Goal: Information Seeking & Learning: Learn about a topic

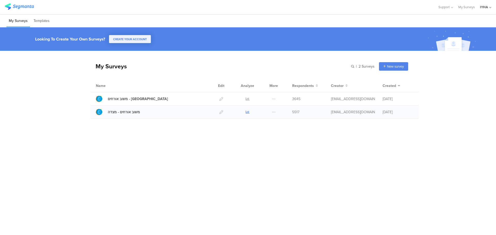
click at [247, 111] on icon at bounding box center [248, 112] width 4 height 4
click at [246, 109] on link at bounding box center [248, 112] width 4 height 13
click at [247, 110] on icon at bounding box center [248, 112] width 4 height 4
click at [247, 99] on icon at bounding box center [248, 99] width 4 height 4
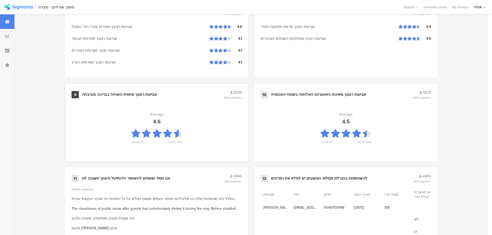
scroll to position [522, 0]
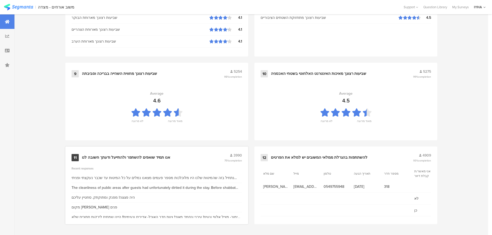
click at [154, 156] on div "אנו תמיד שואפים להשתפר ולהתייעל ודעתך חשובה לנו" at bounding box center [126, 157] width 88 height 5
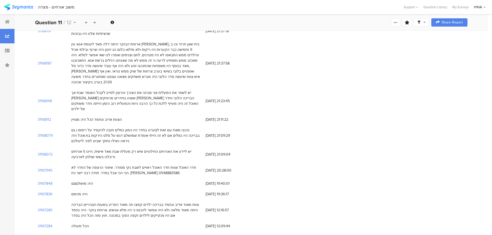
scroll to position [168, 0]
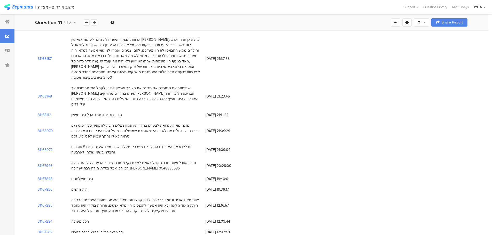
click at [43, 56] on section "31168187" at bounding box center [45, 58] width 14 height 5
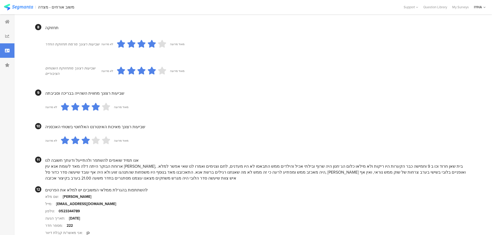
scroll to position [461, 0]
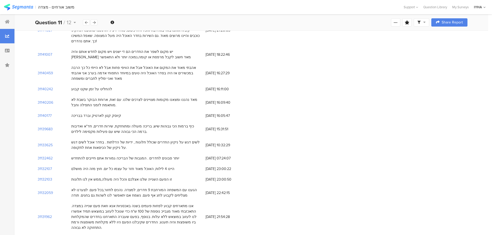
scroll to position [168, 0]
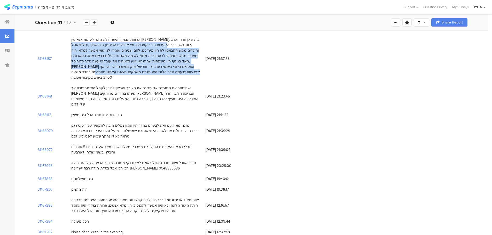
drag, startPoint x: 200, startPoint y: 39, endPoint x: 72, endPoint y: 77, distance: 134.2
click at [71, 77] on div "ארוחת הבוקר היתה דלה מאד לעומת אנא עין גדי, בית שאן חרוד וכו ב 9 וחמישה כבר הקע…" at bounding box center [136, 58] width 134 height 49
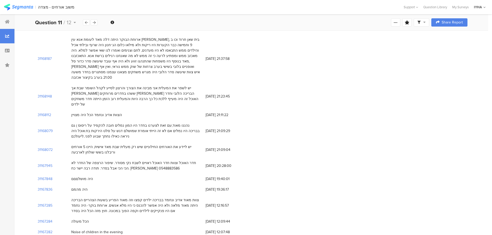
click at [276, 40] on div "31168187 ארוחת הבוקר היתה דלה מאד לעומת אנא עין גדי, בית שאן חרוד וכו ב 9 וחמיש…" at bounding box center [251, 58] width 433 height 49
drag, startPoint x: 201, startPoint y: 38, endPoint x: 197, endPoint y: 38, distance: 3.9
click at [197, 38] on div "ארוחת הבוקר היתה דלה מאד לעומת אנא עין גדי, בית שאן חרוד וכו ב 9 וחמישה כבר הקע…" at bounding box center [136, 58] width 134 height 49
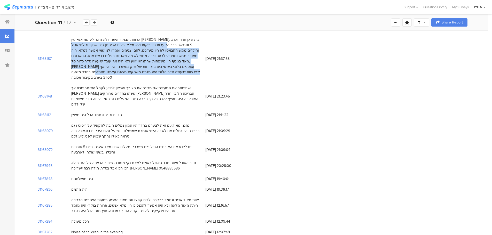
drag, startPoint x: 199, startPoint y: 37, endPoint x: 71, endPoint y: 72, distance: 133.1
click at [71, 72] on div "ארוחת הבוקר היתה דלה מאד לעומת אנא עין גדי, בית שאן חרוד וכו ב 9 וחמישה כבר הקע…" at bounding box center [136, 58] width 134 height 49
click at [202, 39] on div "ארוחת הבוקר היתה דלה מאד לעומת אנא עין גדי, בית שאן חרוד וכו ב 9 וחמישה כבר הקע…" at bounding box center [136, 58] width 134 height 49
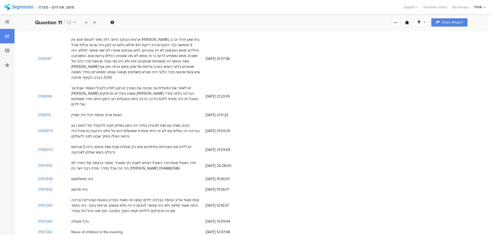
click at [200, 39] on div "ארוחת הבוקר היתה דלה מאד לעומת אנא עין גדי, בית שאן חרוד וכו ב 9 וחמישה כבר הקע…" at bounding box center [135, 58] width 129 height 43
click at [201, 37] on div "ארוחת הבוקר היתה דלה מאד לעומת אנא עין גדי, בית שאן חרוד וכו ב 9 וחמישה כבר הקע…" at bounding box center [136, 58] width 134 height 49
drag, startPoint x: 201, startPoint y: 39, endPoint x: 67, endPoint y: 72, distance: 138.0
click at [67, 72] on div "31168187 ארוחת הבוקר היתה דלה מאד לעומת אנא עין גדי, בית שאן חרוד וכו ב 9 וחמיש…" at bounding box center [251, 58] width 433 height 49
click at [74, 55] on div "ארוחת הבוקר היתה דלה מאד לעומת אנא עין גדי, בית שאן חרוד וכו ב 9 וחמישה כבר הקע…" at bounding box center [135, 58] width 129 height 43
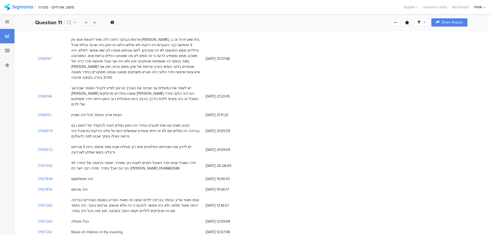
drag, startPoint x: 67, startPoint y: 72, endPoint x: 73, endPoint y: 73, distance: 6.0
click at [73, 73] on div "31168187 ארוחת הבוקר היתה דלה מאד לעומת אנא עין גדי, בית שאן חרוד וכו ב 9 וחמיש…" at bounding box center [251, 58] width 433 height 49
copy div "ארוחת הבוקר היתה דלה מאד לעומת אנא עין גדי, בית שאן חרוד וכו ב 9 וחמישה כבר הקע…"
click at [295, 94] on div "31168148 יש לשפר את המעלית אני מבינה את הצורך והרצון לסייע לקהל השומר שבת אך לא…" at bounding box center [251, 96] width 433 height 27
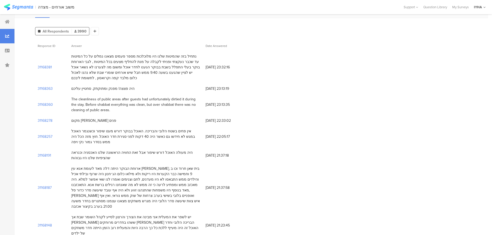
scroll to position [0, 0]
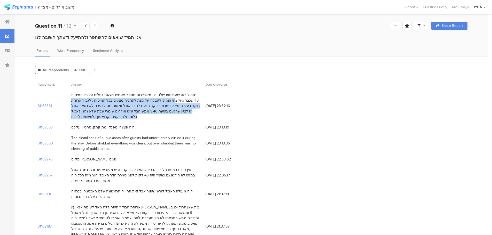
drag, startPoint x: 198, startPoint y: 94, endPoint x: 69, endPoint y: 120, distance: 131.4
click at [69, 120] on div "נתחיל בזה שהמיטות שלנו היו מלוכלכות מספר פעמים מצאנו נמלים על כל המיטות עד שכבר…" at bounding box center [136, 106] width 134 height 32
click at [82, 98] on div "נתחיל בזה שהמיטות שלנו היו מלוכלכות מספר פעמים מצאנו נמלים על כל המיטות עד שכבר…" at bounding box center [135, 106] width 129 height 27
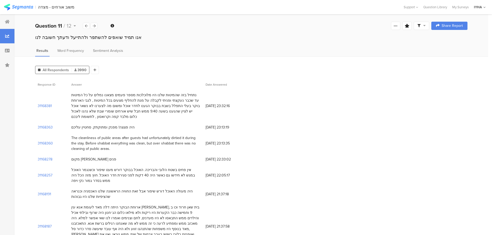
drag, startPoint x: 114, startPoint y: 101, endPoint x: 68, endPoint y: 125, distance: 52.6
drag, startPoint x: 81, startPoint y: 102, endPoint x: 184, endPoint y: 52, distance: 115.2
click at [184, 52] on div "Results Word Frequency Sentiment Analysis" at bounding box center [251, 52] width 474 height 9
click at [196, 100] on div "נתחיל בזה שהמיטות שלנו היו מלוכלכות מספר פעמים מצאנו נמלים על כל המיטות עד שכבר…" at bounding box center [135, 106] width 129 height 27
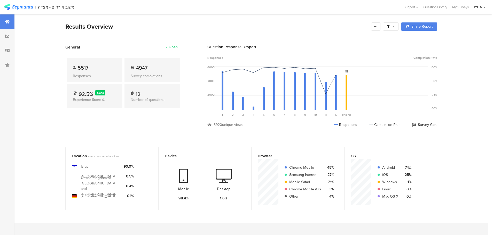
scroll to position [522, 0]
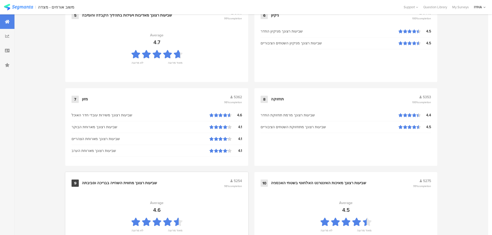
scroll to position [522, 0]
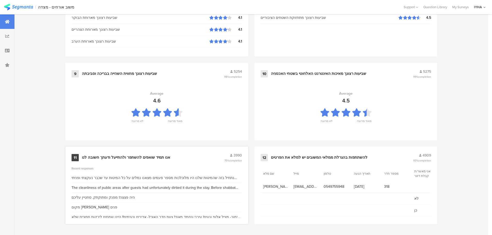
click at [146, 176] on div "נתחיל בזה שהמיטות שלנו היו מלוכלכות מספר פעמים מצאנו נמלים על כל המיטות עד שכבר…" at bounding box center [157, 177] width 171 height 5
click at [212, 176] on div "נתחיל בזה שהמיטות שלנו היו מלוכלכות מספר פעמים מצאנו נמלים על כל המיטות עד שכבר…" at bounding box center [157, 177] width 171 height 5
click at [166, 156] on div "אנו תמיד שואפים להשתפר ולהתייעל ודעתך חשובה לנו" at bounding box center [126, 157] width 88 height 5
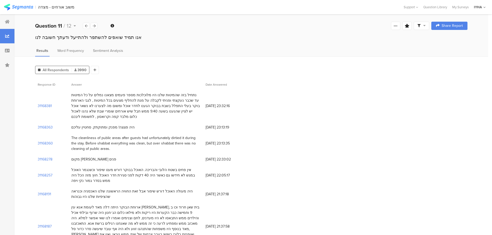
click at [48, 103] on div "31168381" at bounding box center [52, 106] width 34 height 32
click at [49, 105] on section "31168381" at bounding box center [45, 105] width 14 height 5
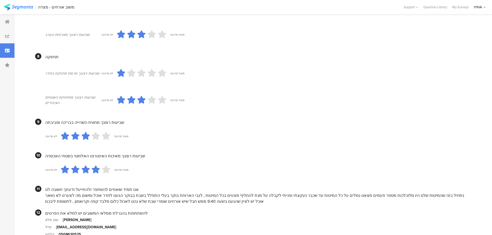
scroll to position [441, 0]
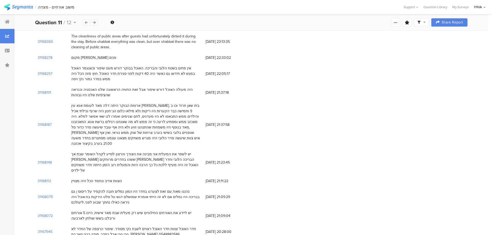
scroll to position [103, 0]
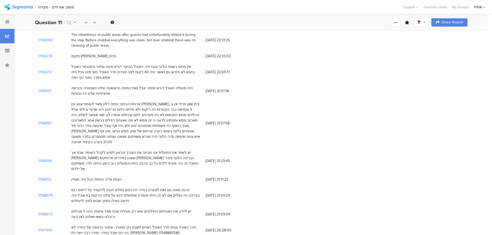
click at [47, 193] on section "31168079" at bounding box center [45, 195] width 15 height 5
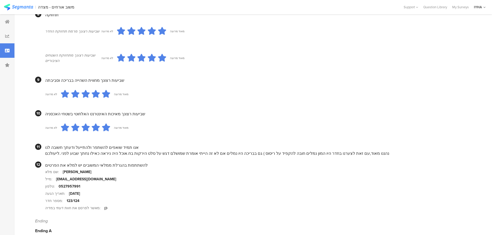
scroll to position [442, 0]
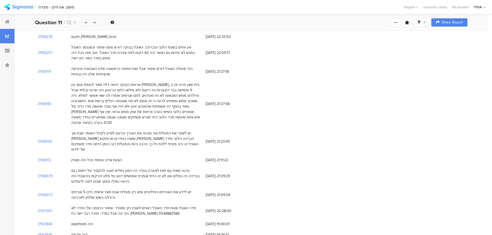
scroll to position [129, 0]
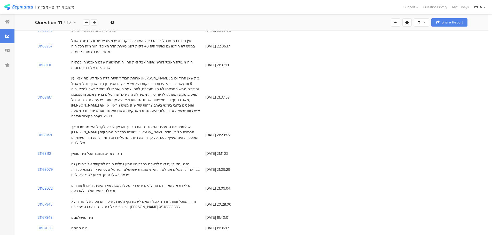
click at [46, 186] on section "31168072" at bounding box center [45, 188] width 15 height 5
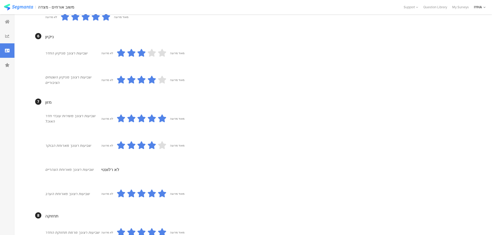
scroll to position [245, 0]
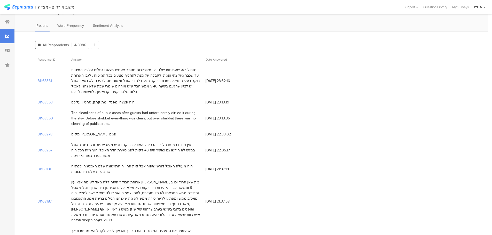
scroll to position [26, 0]
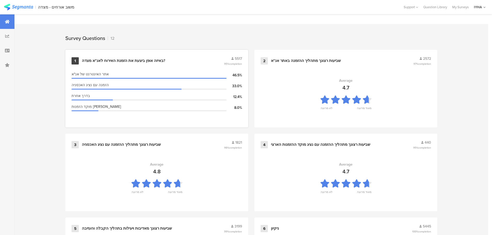
scroll to position [193, 0]
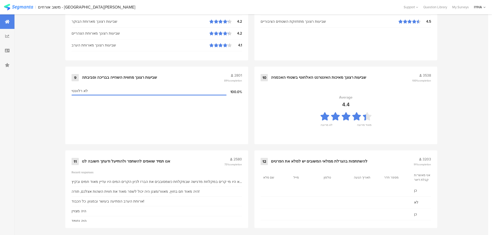
scroll to position [522, 0]
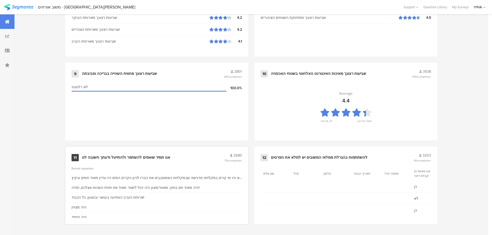
click at [164, 155] on div "אנו תמיד שואפים להשתפר ולהתייעל ודעתך חשובה לנו" at bounding box center [126, 157] width 88 height 5
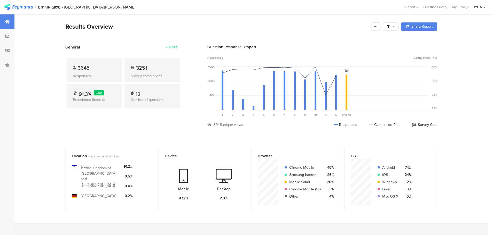
scroll to position [522, 0]
